Goal: Find specific page/section: Find specific page/section

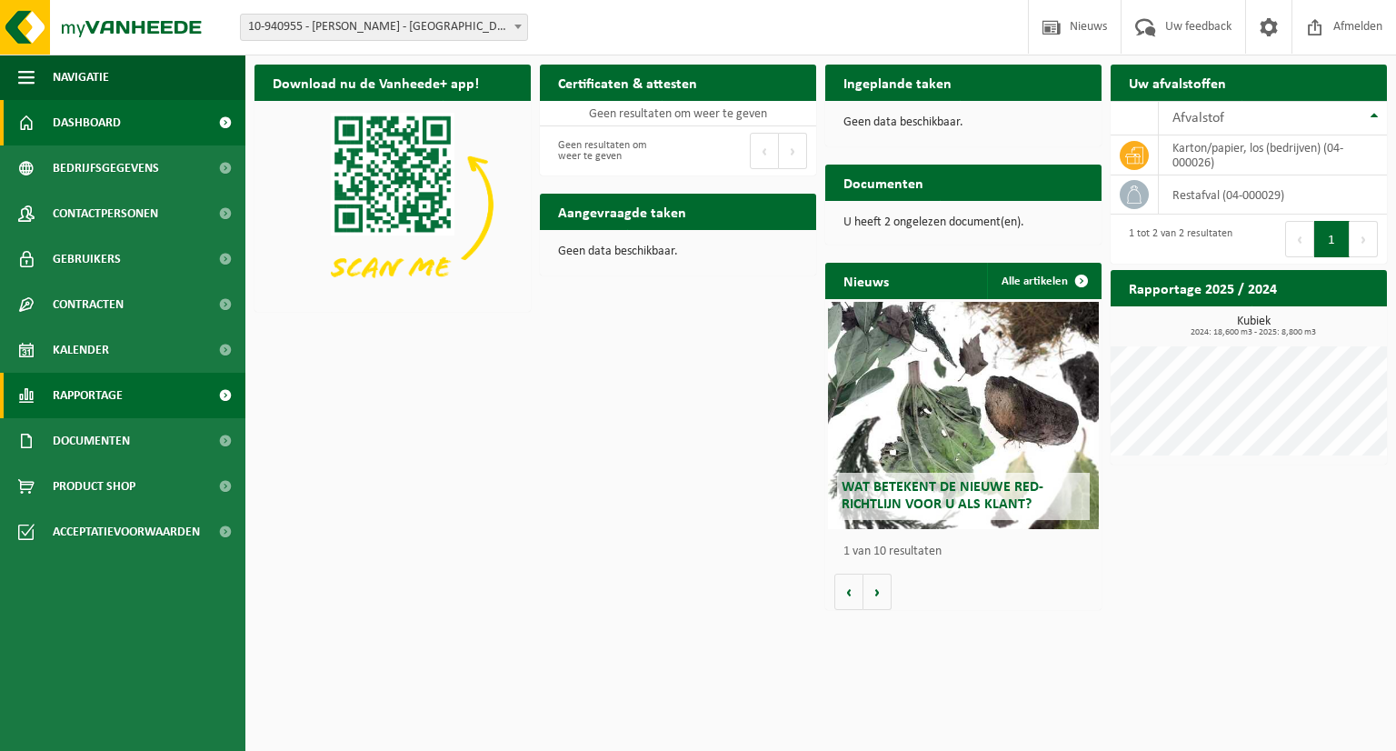
click at [118, 393] on span "Rapportage" at bounding box center [88, 395] width 70 height 45
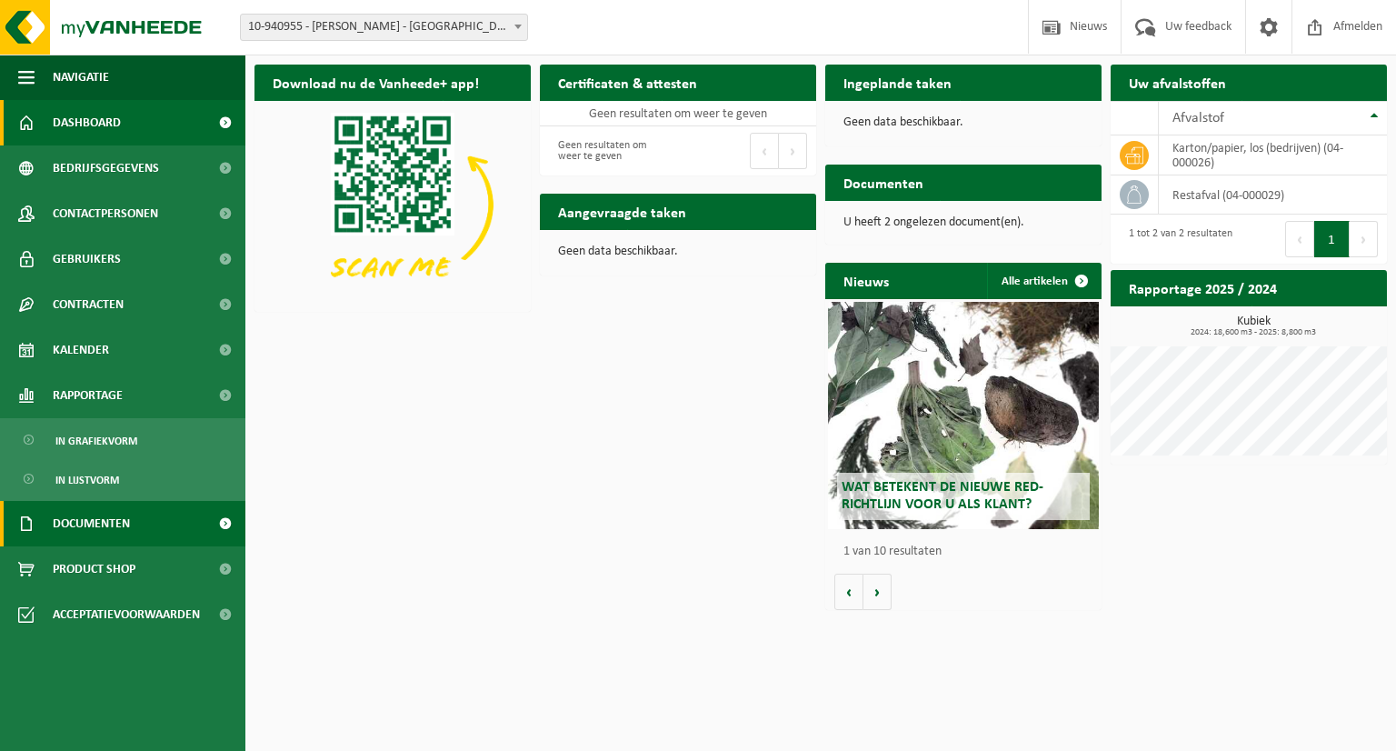
click at [172, 506] on link "Documenten" at bounding box center [122, 523] width 245 height 45
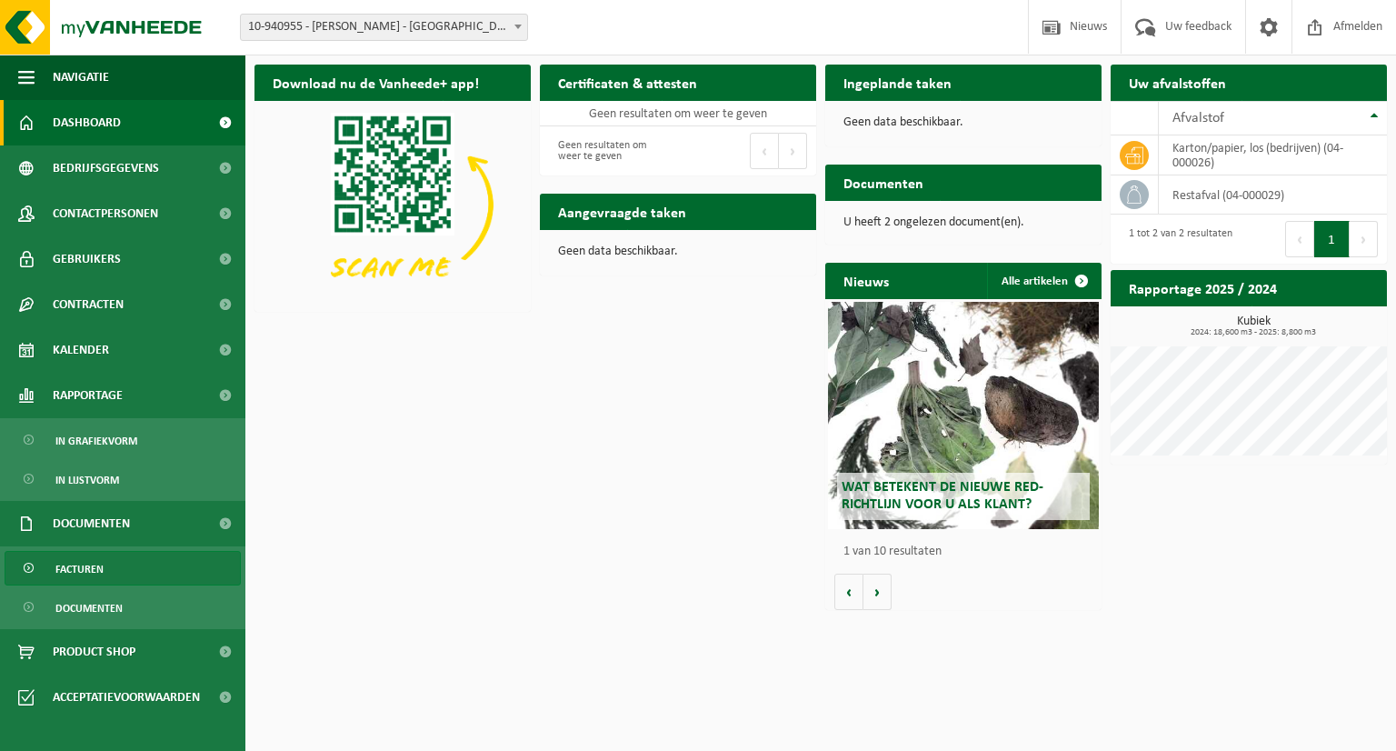
click at [131, 564] on link "Facturen" at bounding box center [123, 568] width 236 height 35
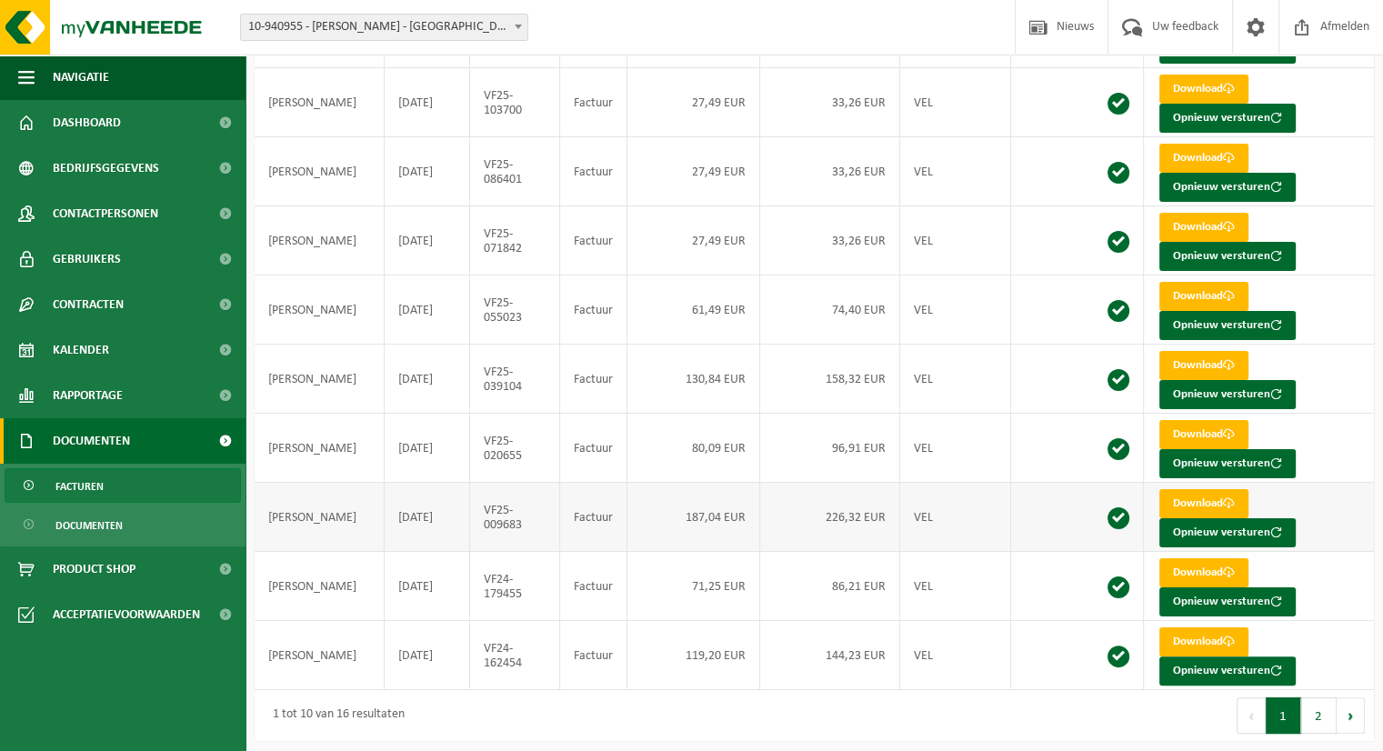
scroll to position [226, 0]
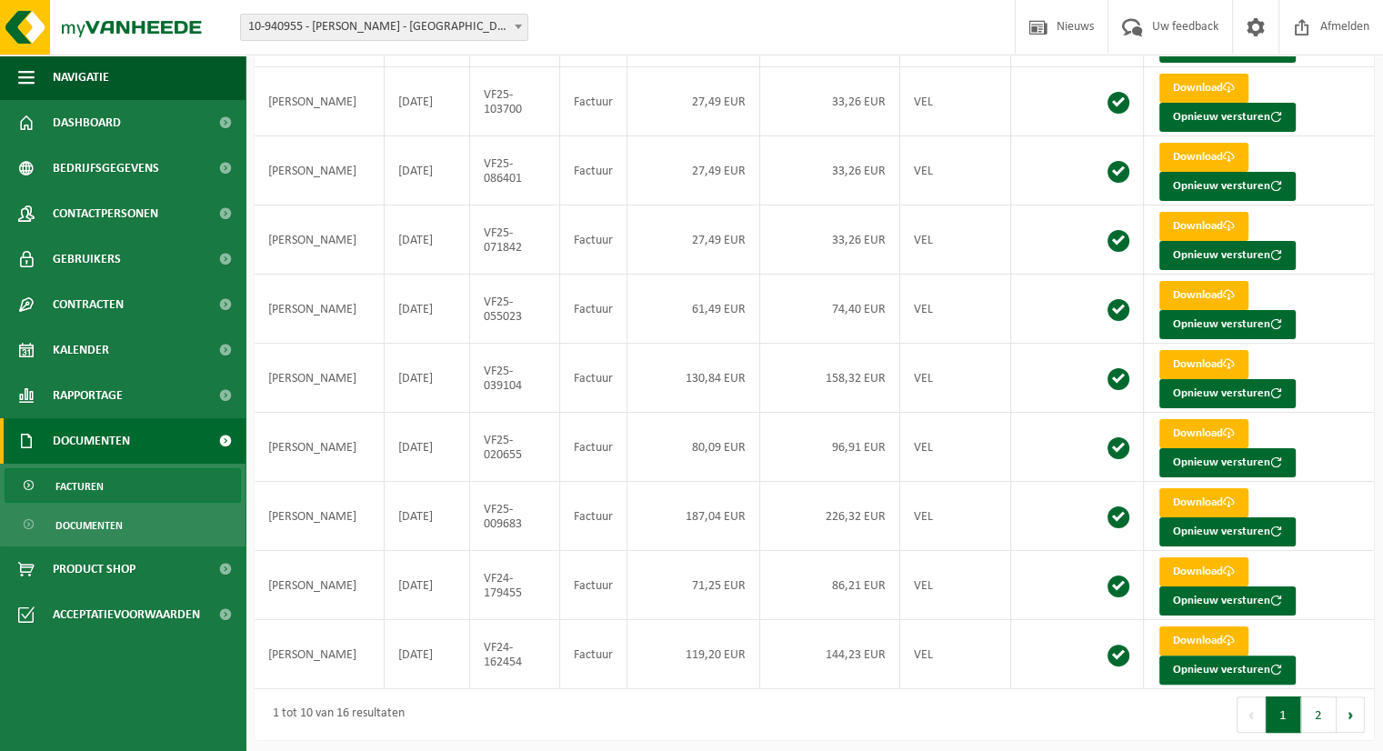
click at [1318, 714] on button "2" at bounding box center [1318, 714] width 35 height 36
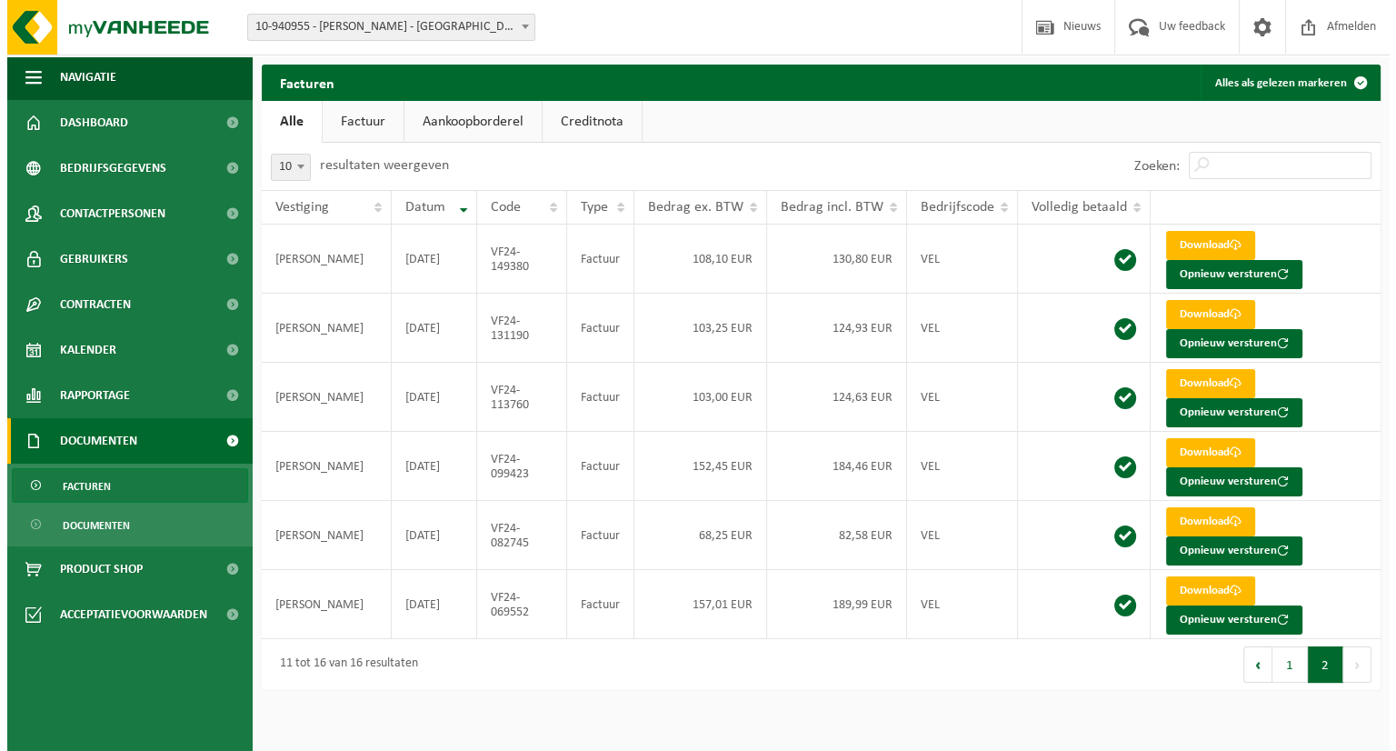
scroll to position [0, 0]
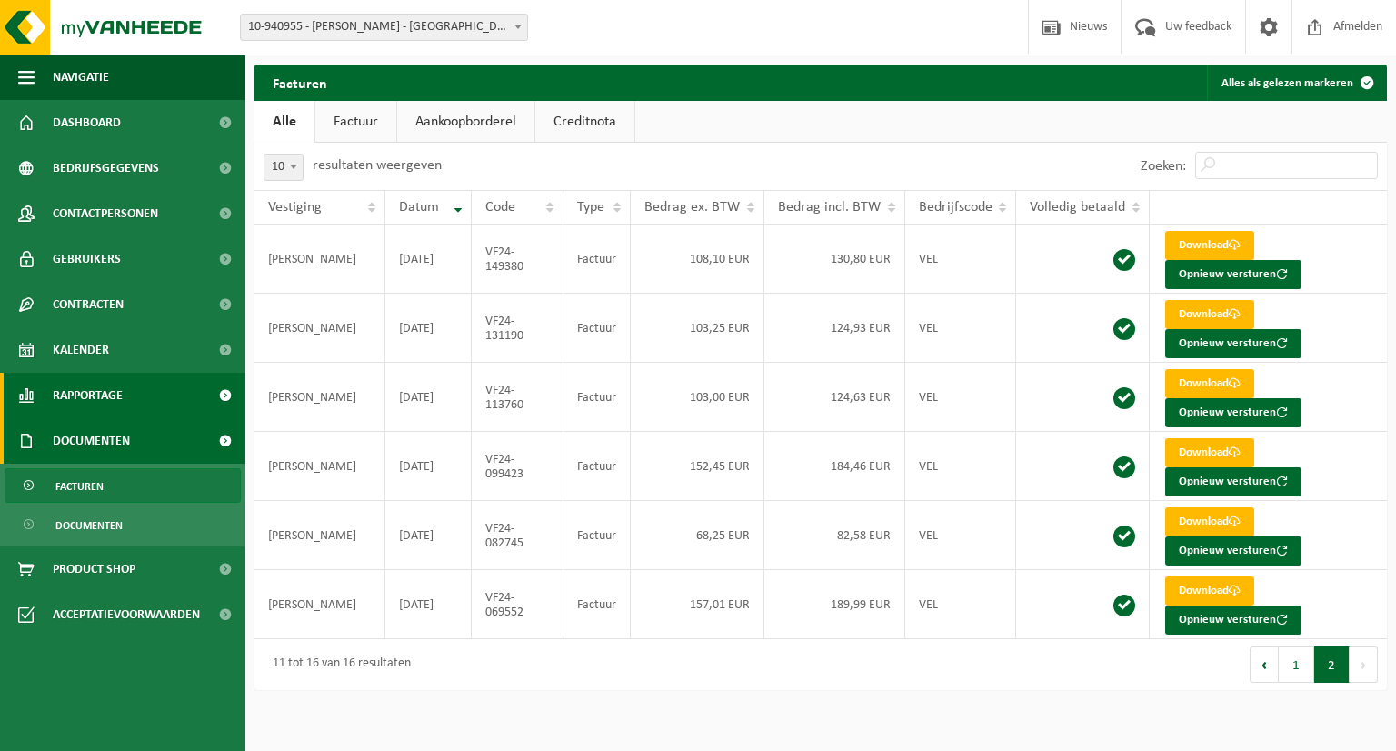
click at [77, 398] on span "Rapportage" at bounding box center [88, 395] width 70 height 45
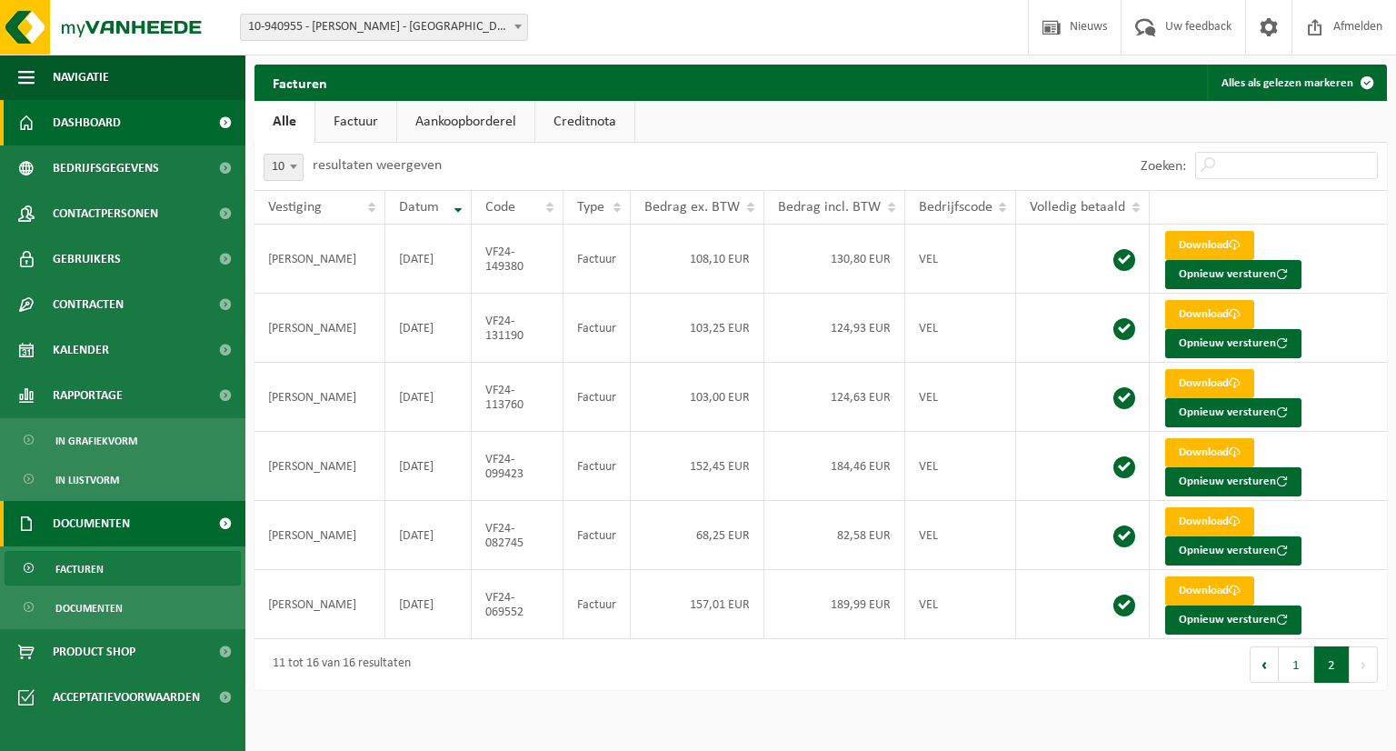
click at [105, 116] on span "Dashboard" at bounding box center [87, 122] width 68 height 45
